Goal: Task Accomplishment & Management: Use online tool/utility

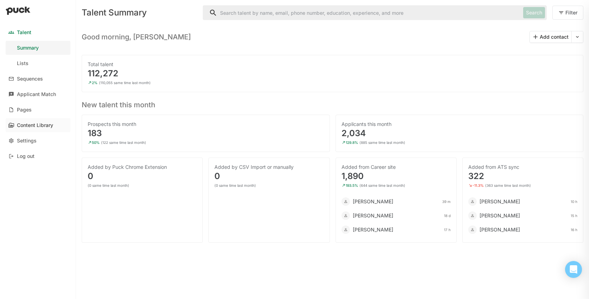
click at [36, 130] on link "Content Library" at bounding box center [38, 125] width 65 height 14
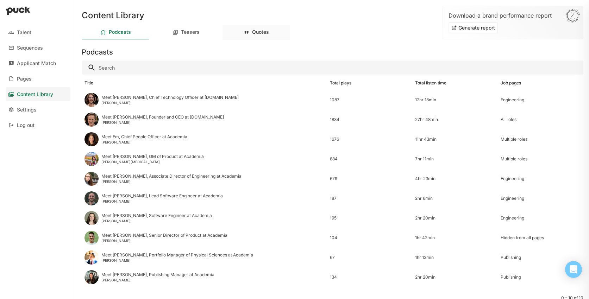
click at [263, 35] on div "Quotes" at bounding box center [260, 32] width 17 height 6
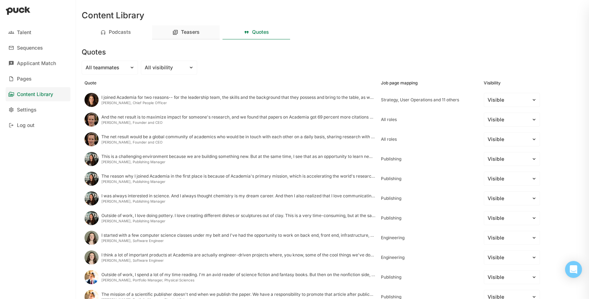
click at [181, 36] on div "Teasers" at bounding box center [186, 32] width 68 height 14
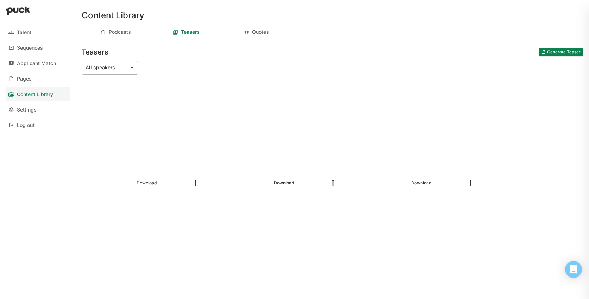
click at [131, 68] on img at bounding box center [132, 68] width 6 height 6
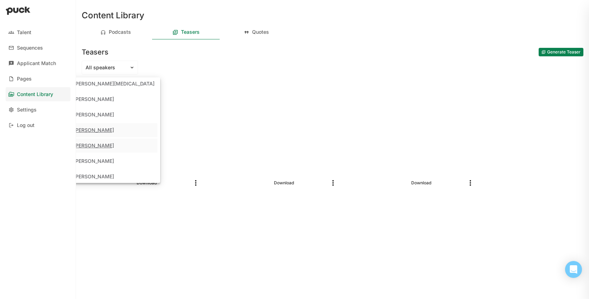
scroll to position [54, 0]
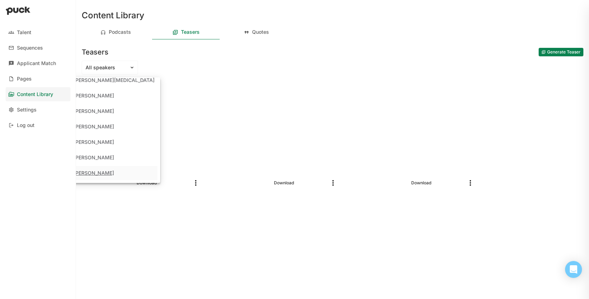
click at [39, 188] on div "Talent Sequences Applicant Match Pages Content Library Settings Log out" at bounding box center [38, 149] width 76 height 299
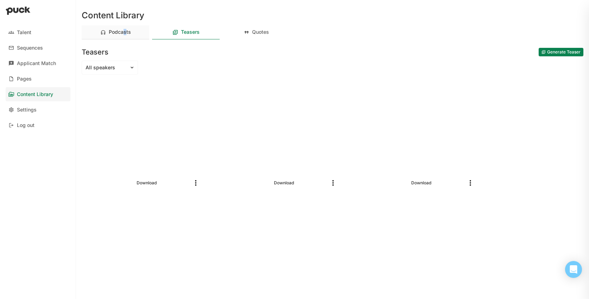
click at [124, 31] on div "Podcasts" at bounding box center [120, 32] width 22 height 6
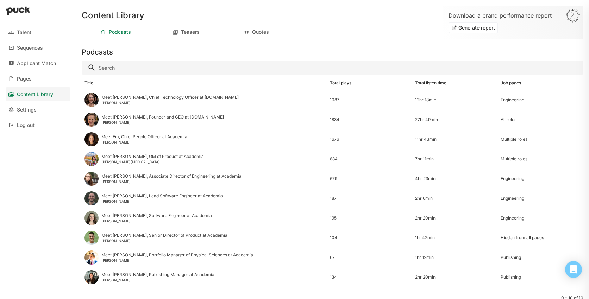
click at [320, 14] on div "Content Library" at bounding box center [333, 11] width 502 height 23
click at [190, 30] on div "Teasers" at bounding box center [190, 32] width 19 height 6
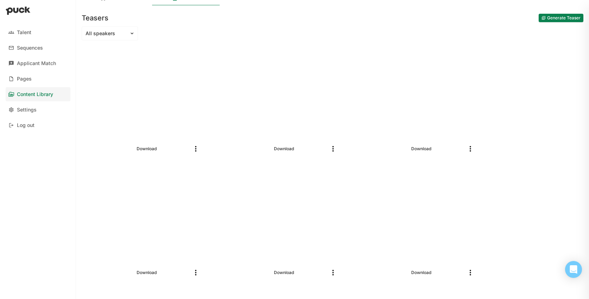
scroll to position [0, 0]
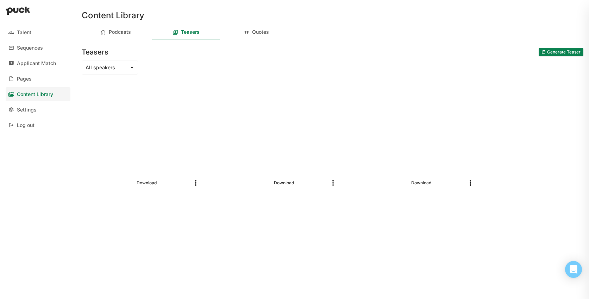
click at [556, 54] on button "Generate Teaser" at bounding box center [561, 52] width 45 height 8
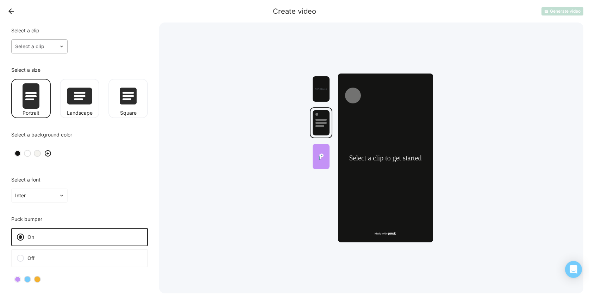
click at [62, 44] on img at bounding box center [62, 47] width 6 height 6
